Goal: Transaction & Acquisition: Purchase product/service

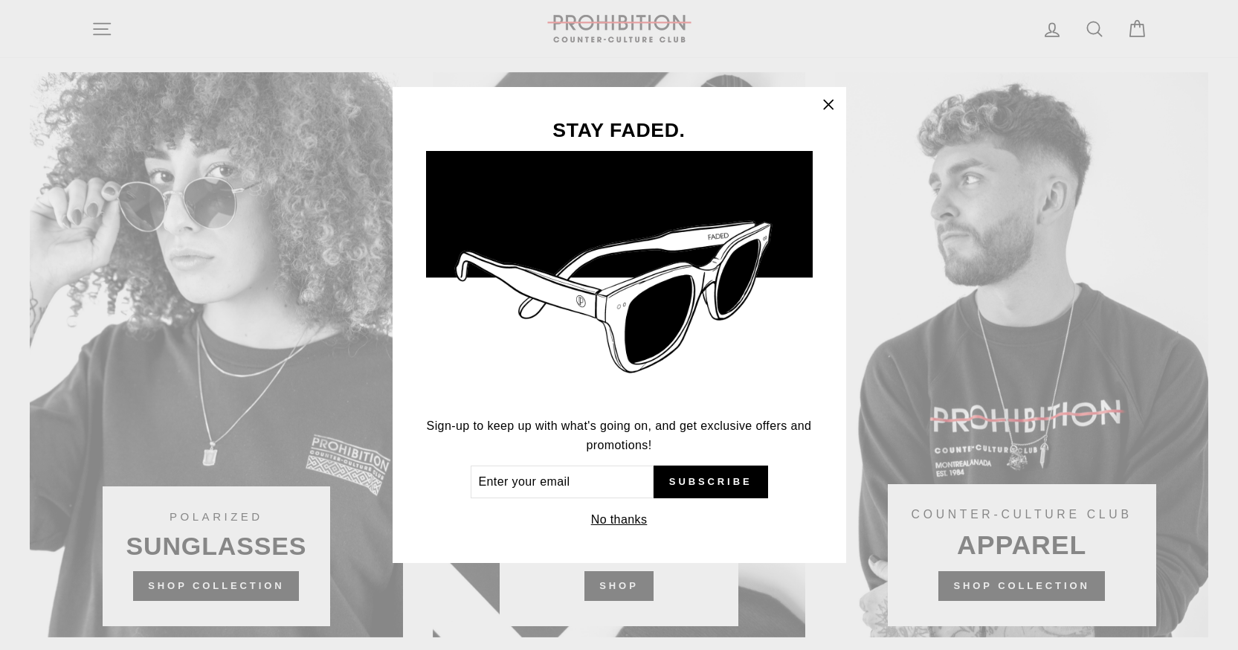
scroll to position [878, 0]
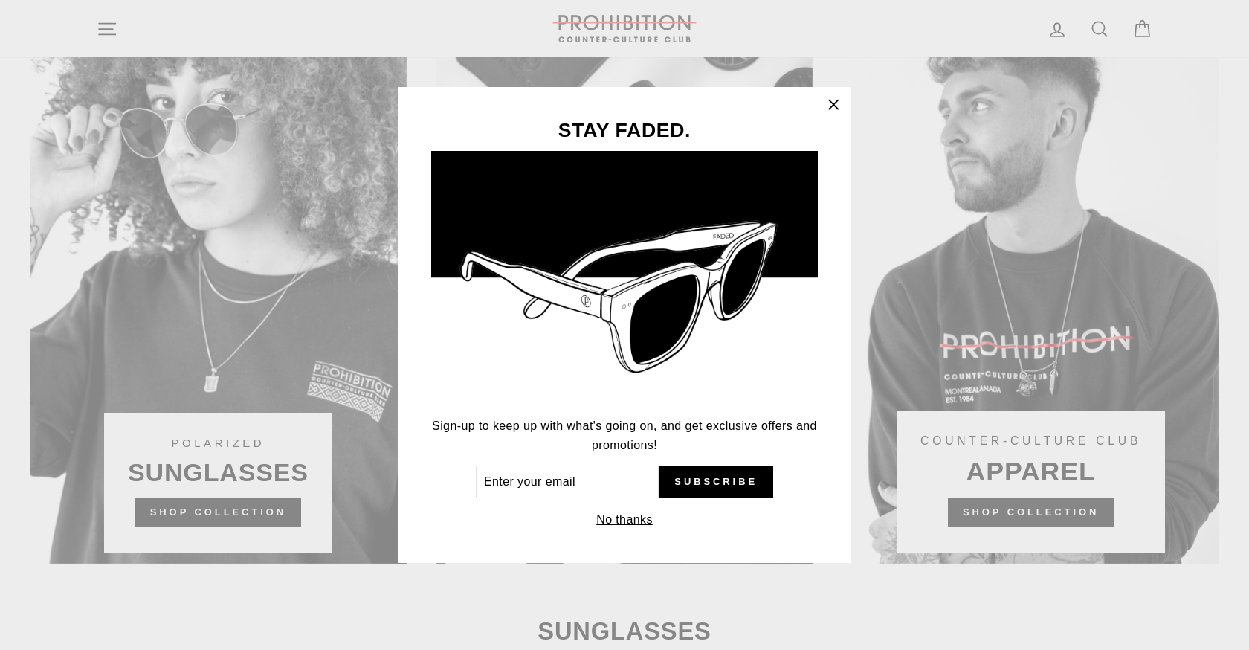
click at [835, 103] on icon "button" at bounding box center [833, 104] width 9 height 9
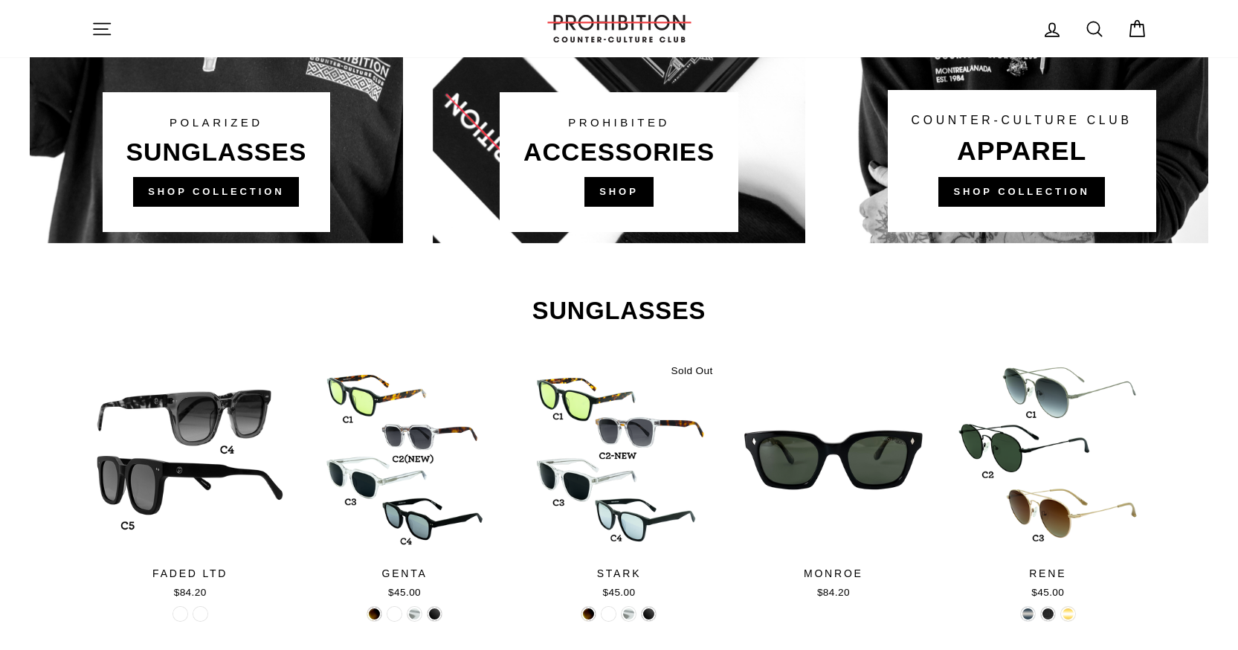
scroll to position [1371, 0]
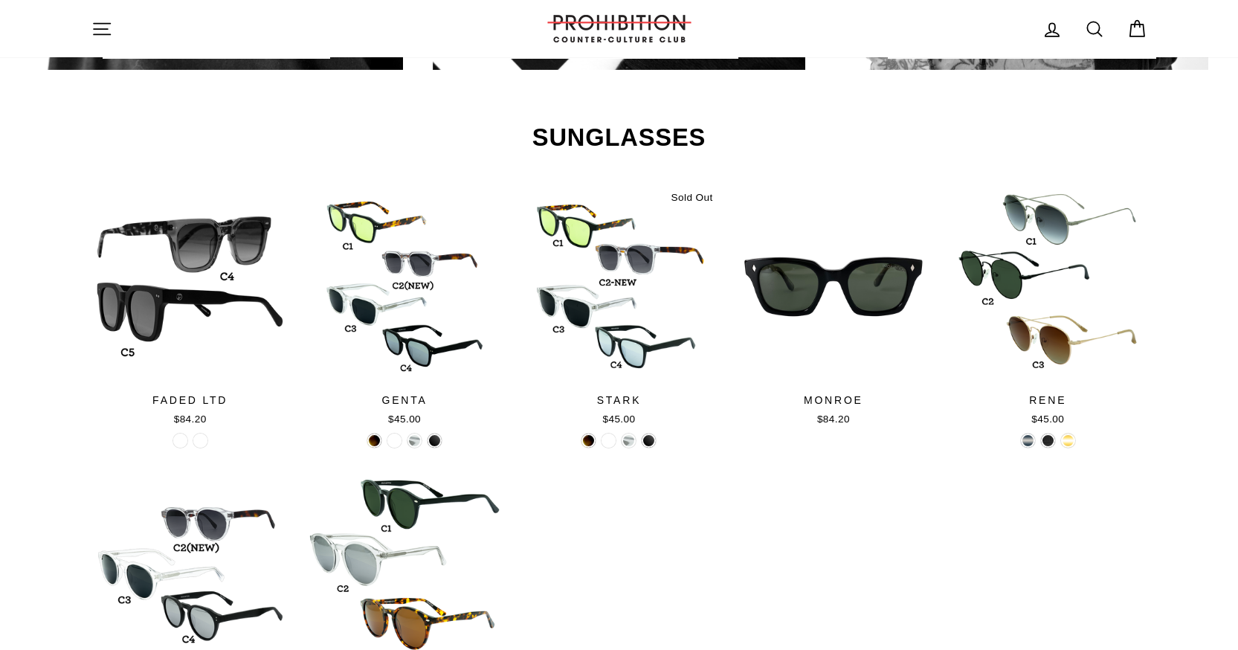
click at [638, 259] on div at bounding box center [619, 286] width 198 height 198
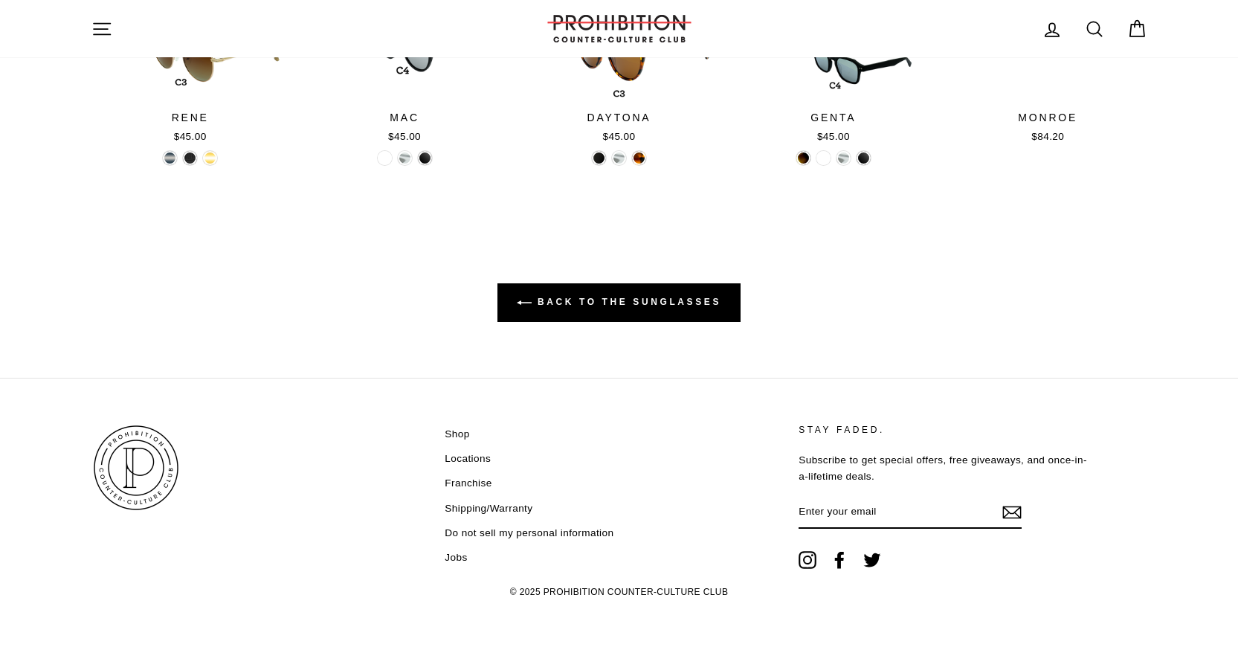
scroll to position [621, 0]
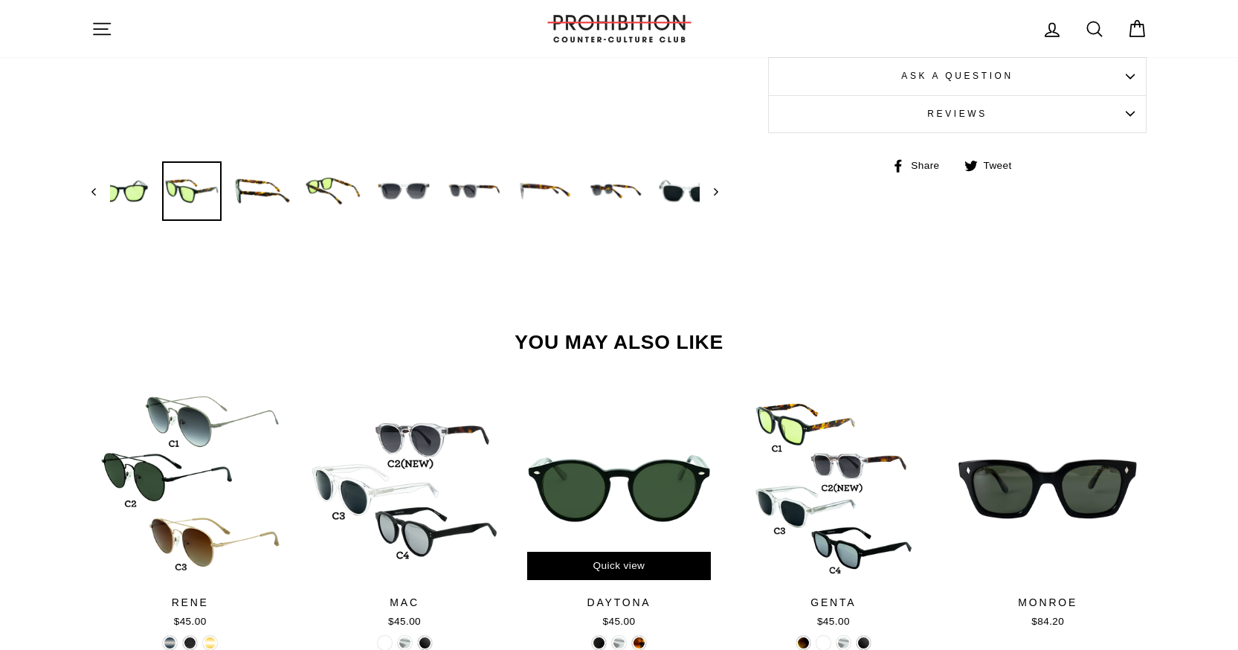
click at [599, 466] on div at bounding box center [619, 488] width 198 height 198
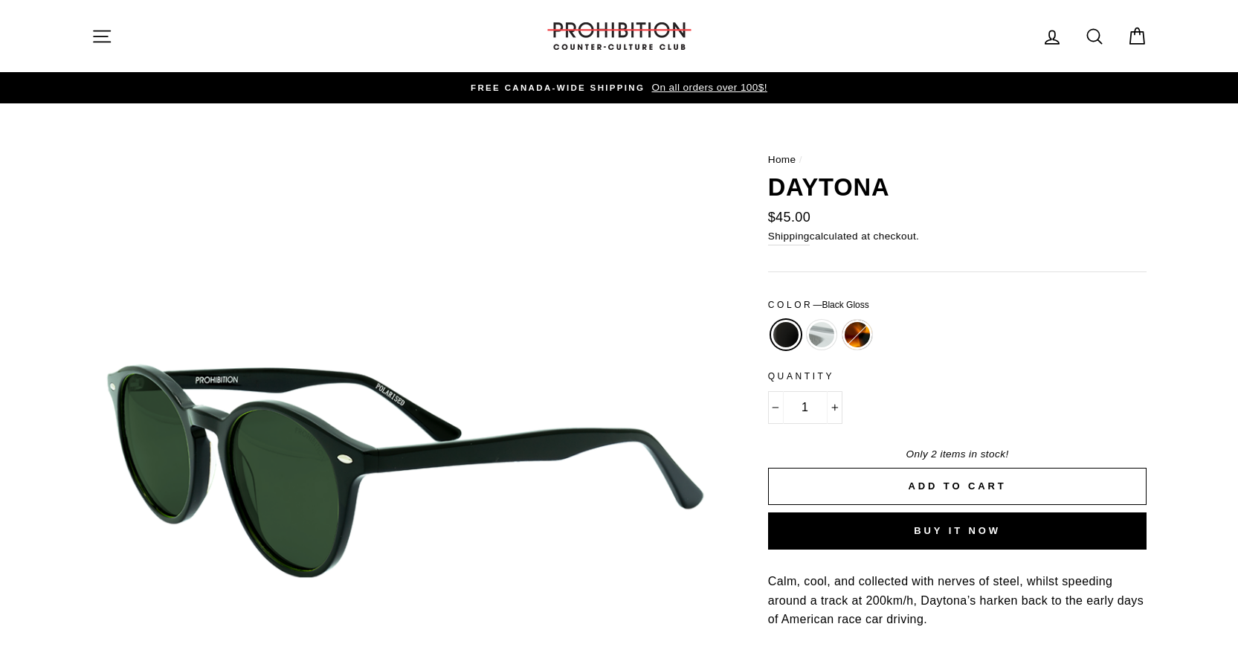
click at [971, 491] on span "Add to cart" at bounding box center [957, 485] width 98 height 11
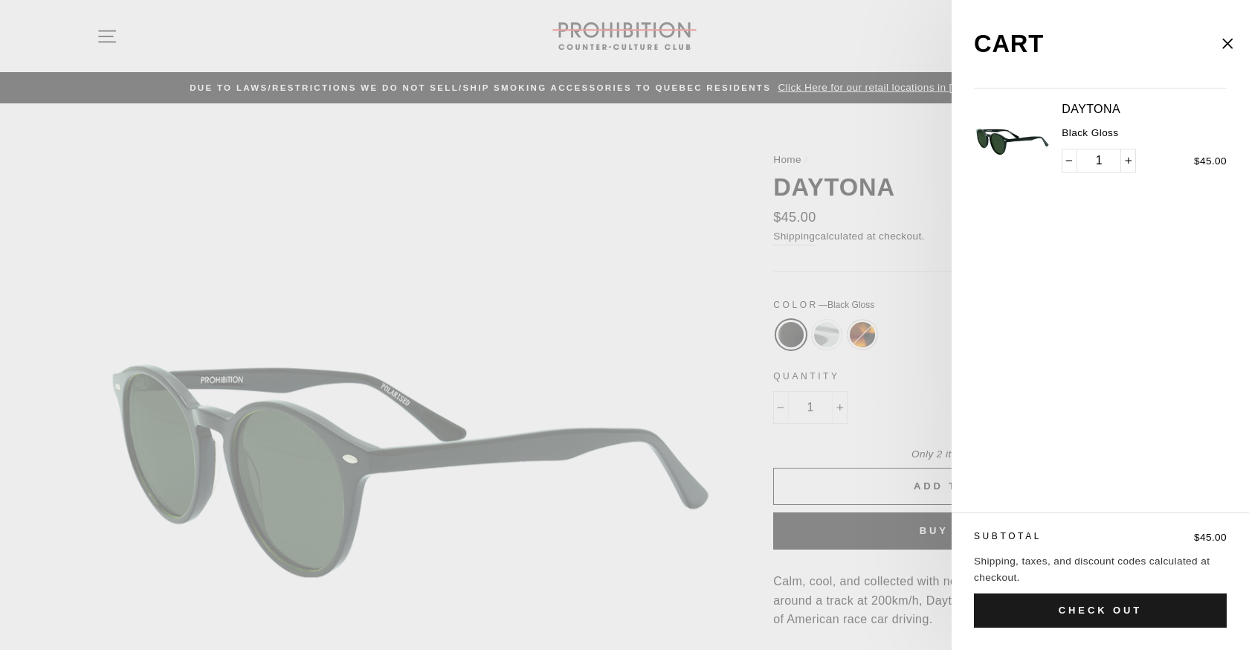
click at [1075, 614] on button "Check out" at bounding box center [1100, 610] width 253 height 34
